Goal: Transaction & Acquisition: Book appointment/travel/reservation

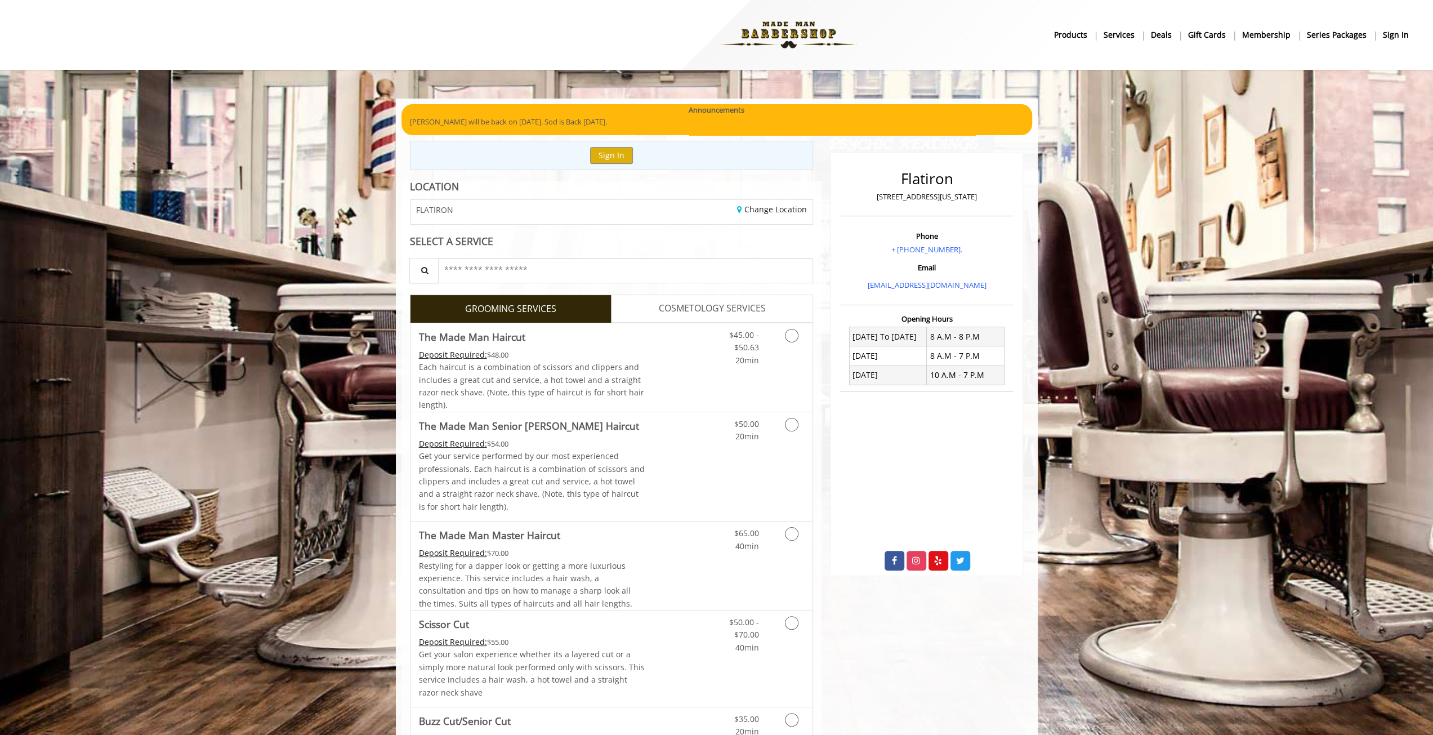
click at [614, 164] on div "Sign In" at bounding box center [612, 155] width 404 height 29
click at [615, 152] on button "Sign In" at bounding box center [611, 155] width 43 height 16
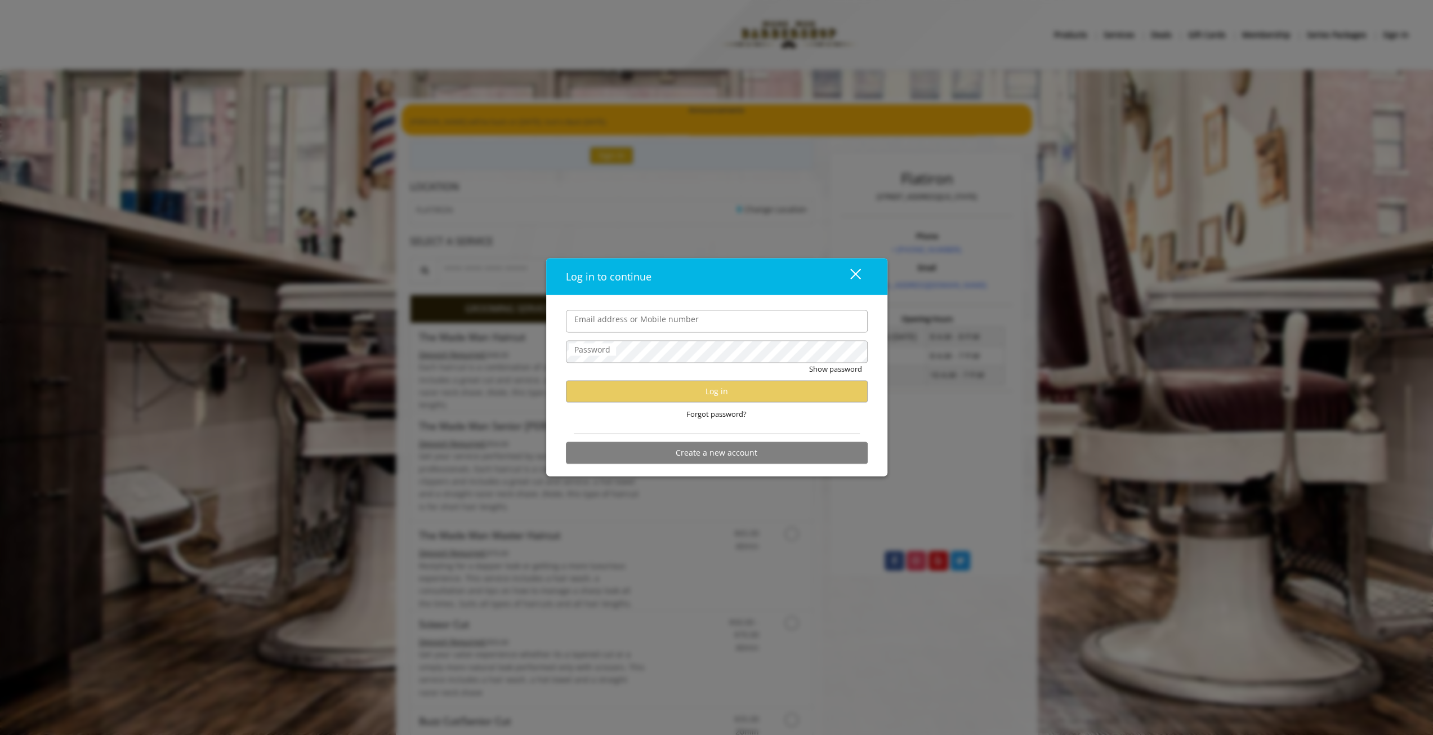
type input "**********"
click at [661, 405] on div "Forgot password?" at bounding box center [717, 413] width 302 height 23
click at [664, 395] on button "Log in" at bounding box center [717, 391] width 302 height 22
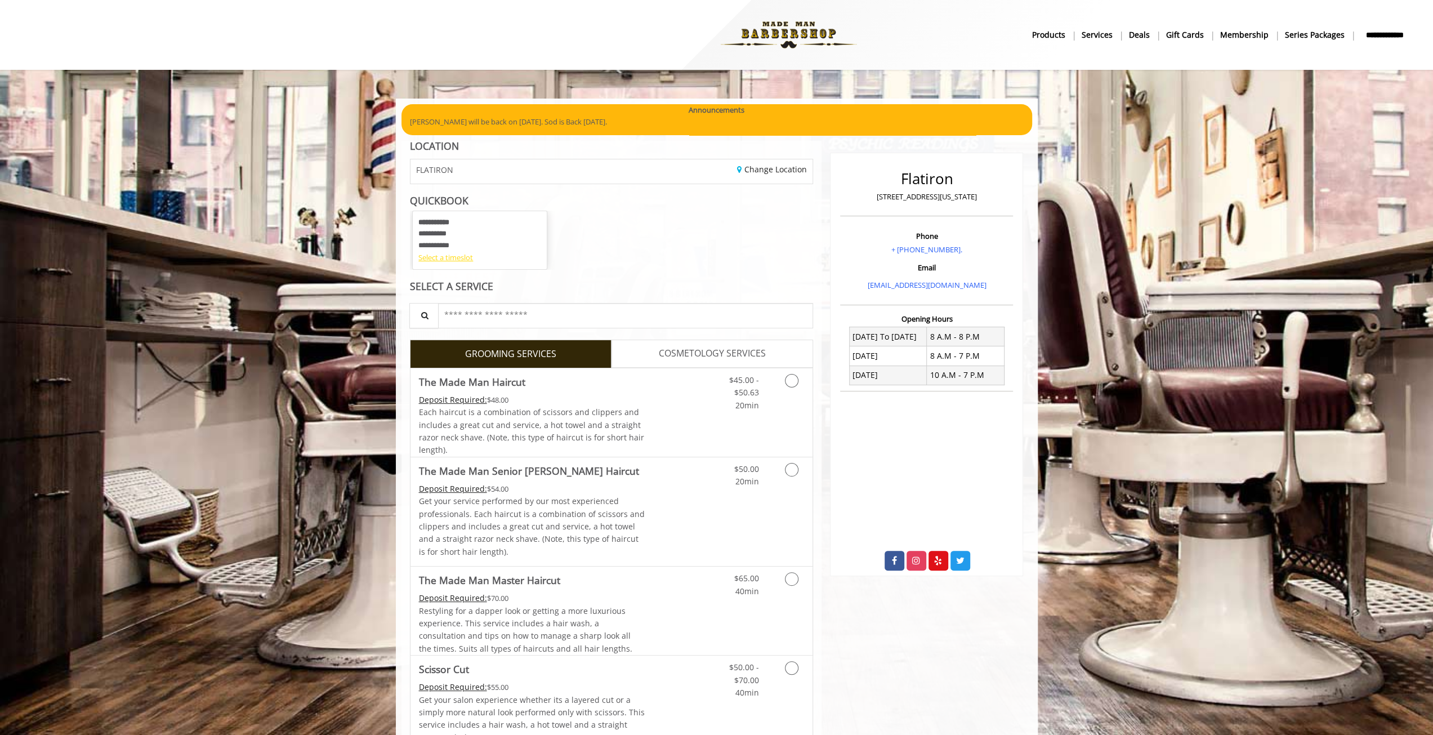
click at [455, 257] on div "Select a timeslot" at bounding box center [479, 258] width 123 height 12
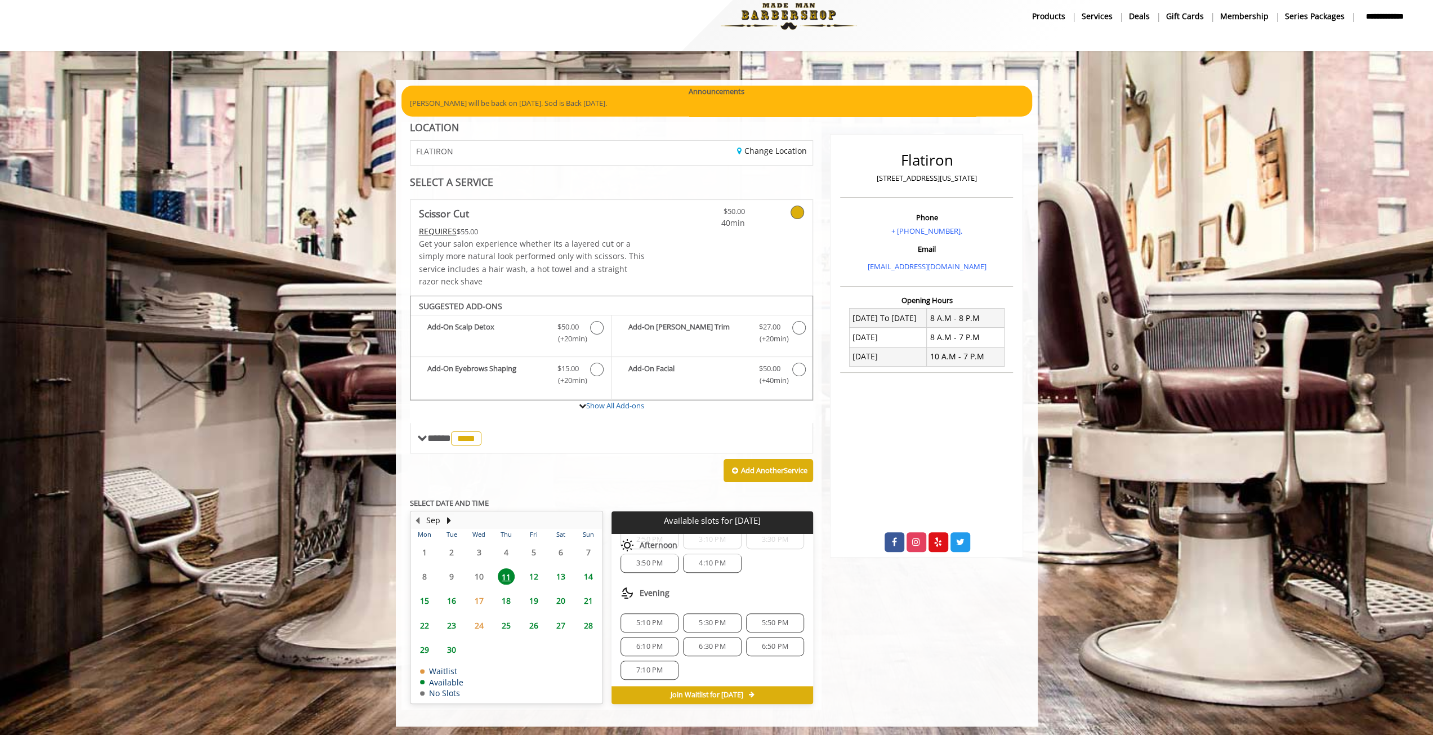
scroll to position [60, 0]
click at [706, 620] on span "5:30 PM" at bounding box center [712, 622] width 26 height 9
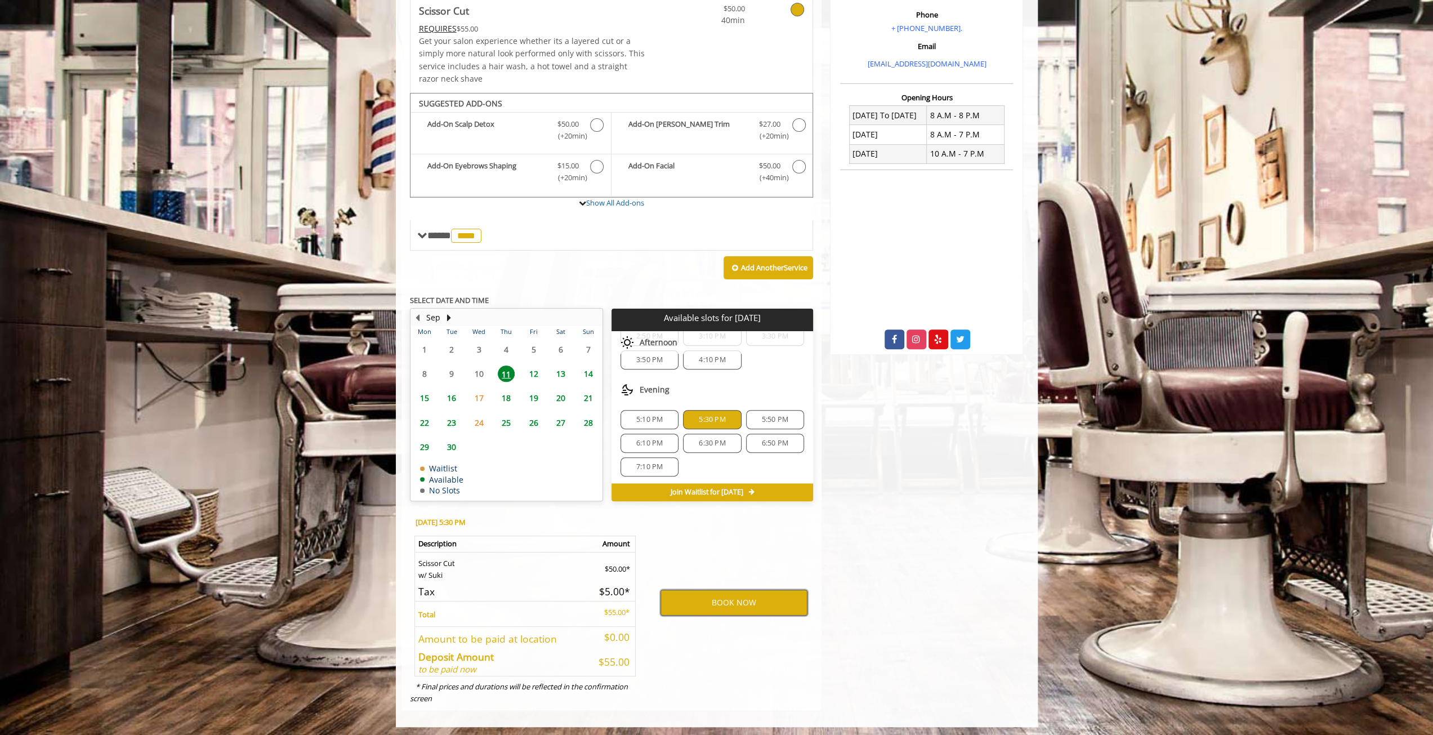
click at [717, 598] on button "BOOK NOW" at bounding box center [733, 602] width 147 height 26
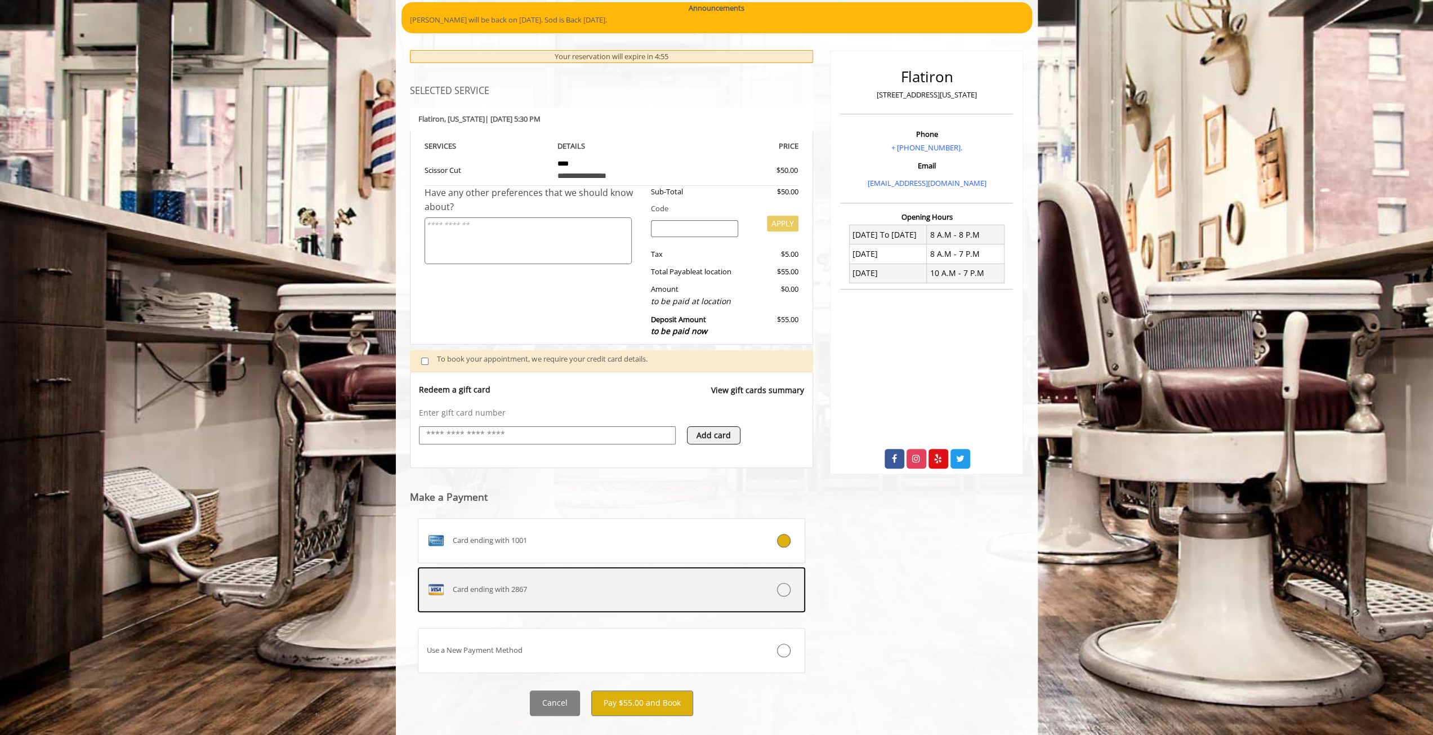
scroll to position [113, 0]
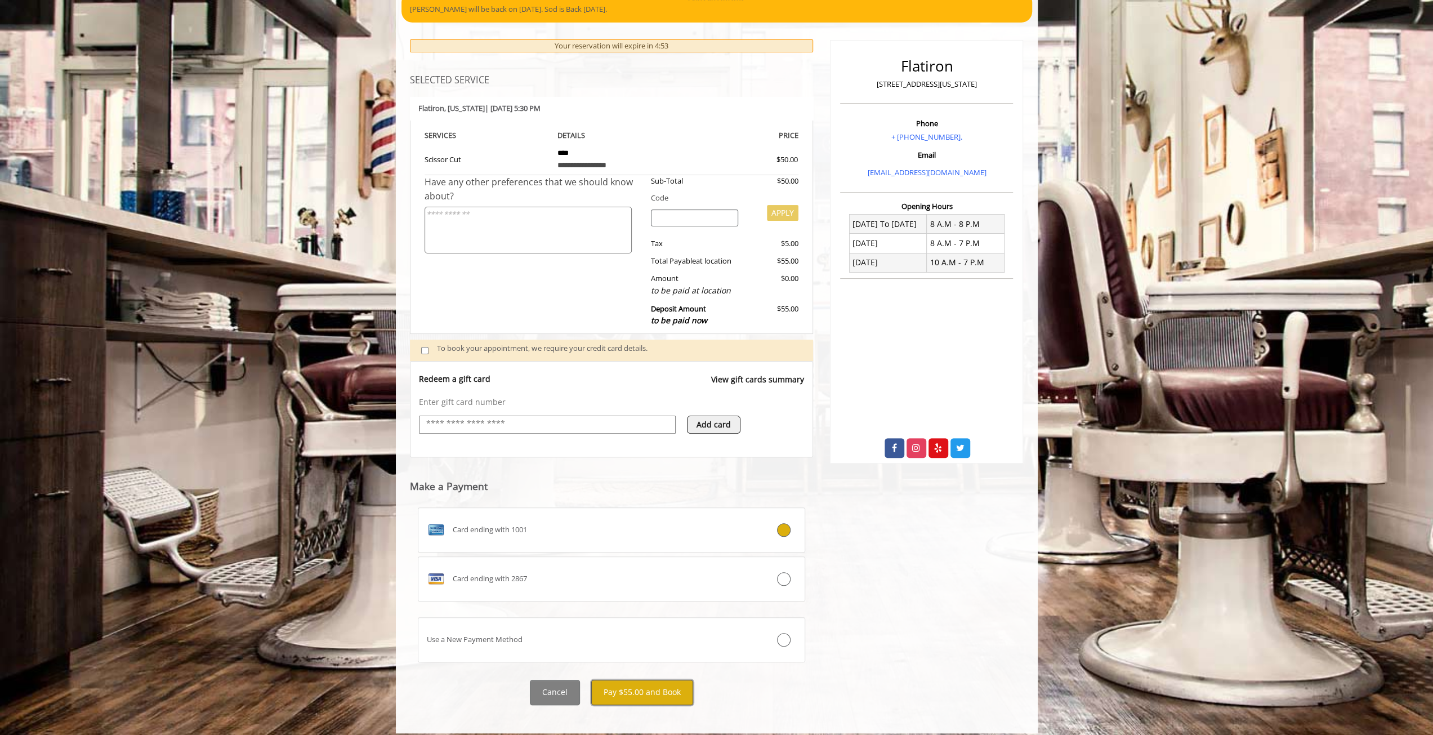
click at [632, 687] on button "Pay $55.00 and Book" at bounding box center [642, 691] width 102 height 25
